Goal: Transaction & Acquisition: Purchase product/service

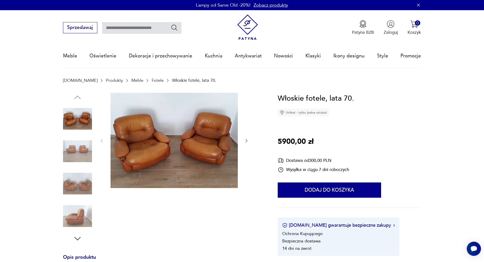
click at [78, 153] on img at bounding box center [77, 151] width 29 height 29
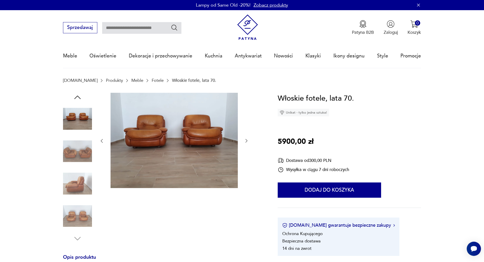
click at [74, 162] on img at bounding box center [77, 151] width 29 height 29
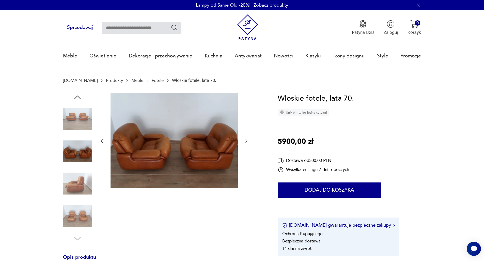
click at [70, 174] on img at bounding box center [77, 183] width 29 height 29
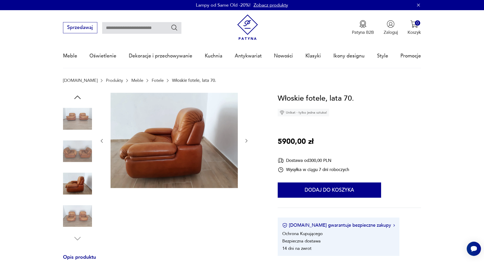
click at [75, 214] on img at bounding box center [77, 216] width 29 height 29
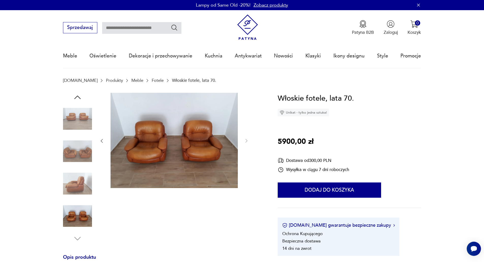
click at [75, 218] on img at bounding box center [77, 216] width 29 height 29
click at [74, 183] on img at bounding box center [77, 183] width 29 height 29
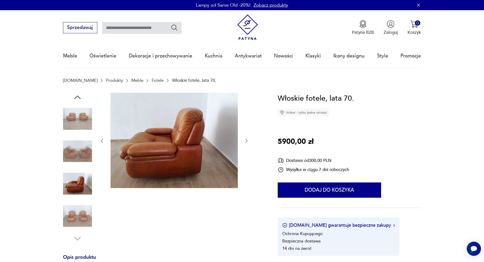
click at [73, 149] on img at bounding box center [77, 151] width 29 height 29
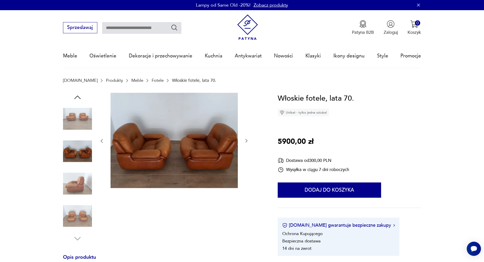
click at [78, 126] on img at bounding box center [77, 118] width 29 height 29
